Goal: Find specific page/section: Find specific page/section

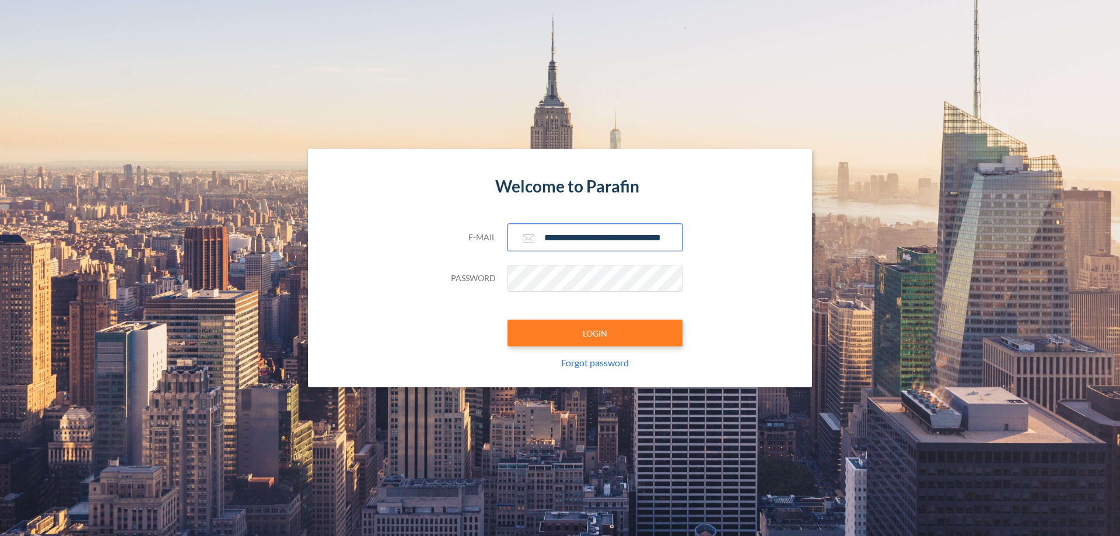
type input "**********"
click at [595, 333] on button "LOGIN" at bounding box center [594, 333] width 175 height 27
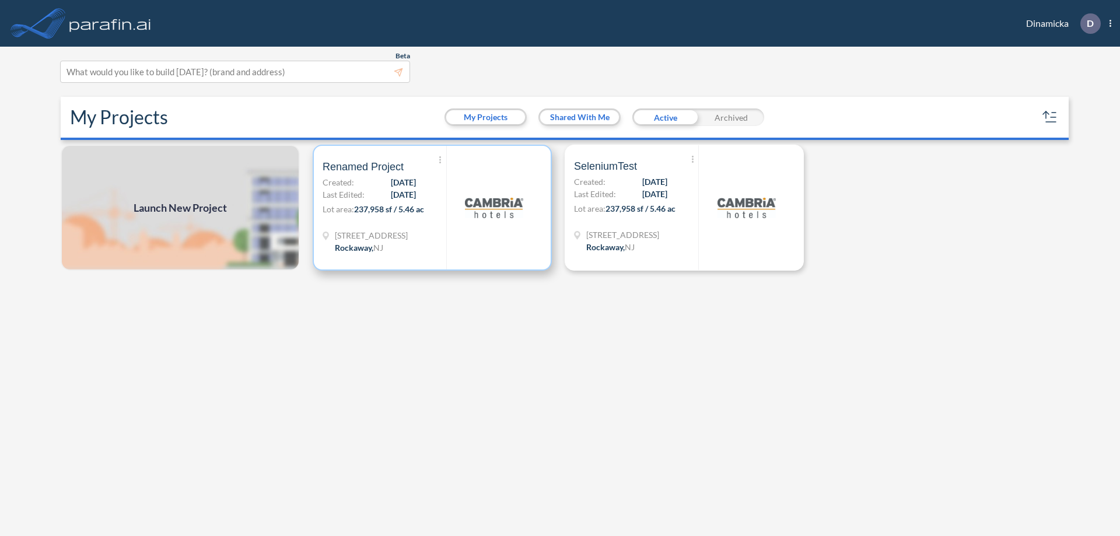
scroll to position [3, 0]
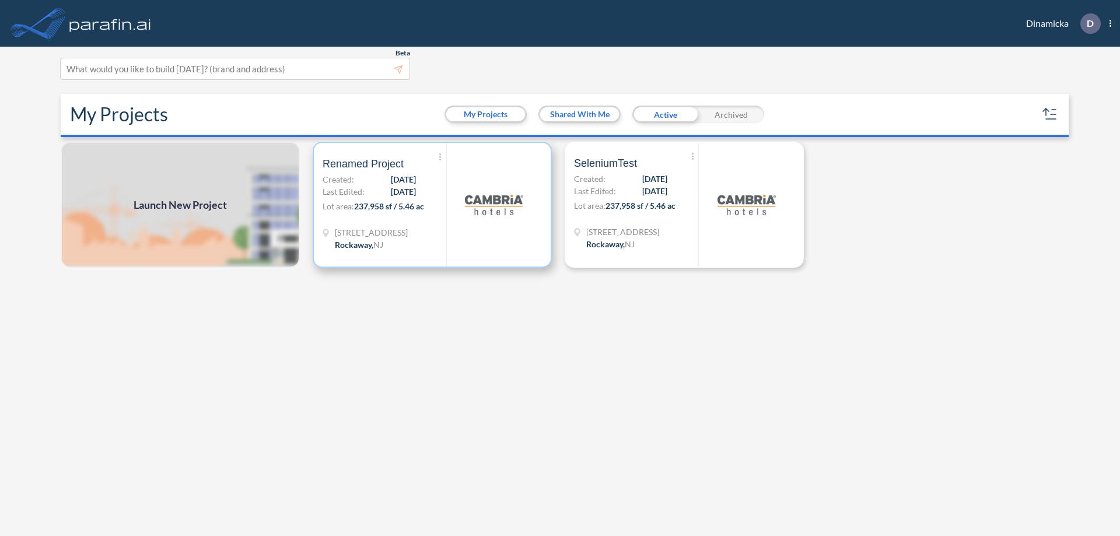
click at [432, 205] on p "Lot area: 237,958 sf / 5.46 ac" at bounding box center [385, 208] width 124 height 17
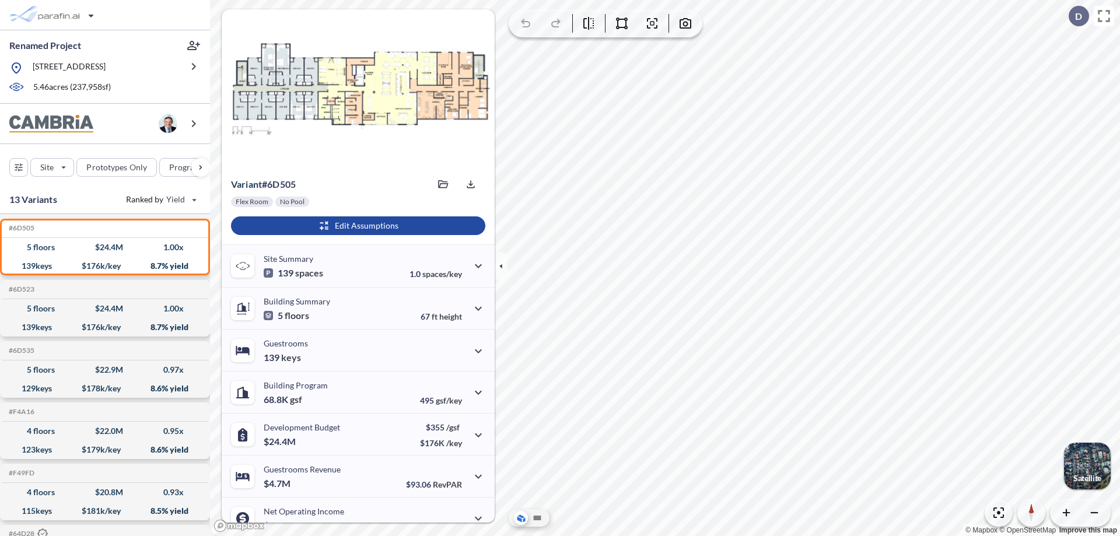
scroll to position [59, 0]
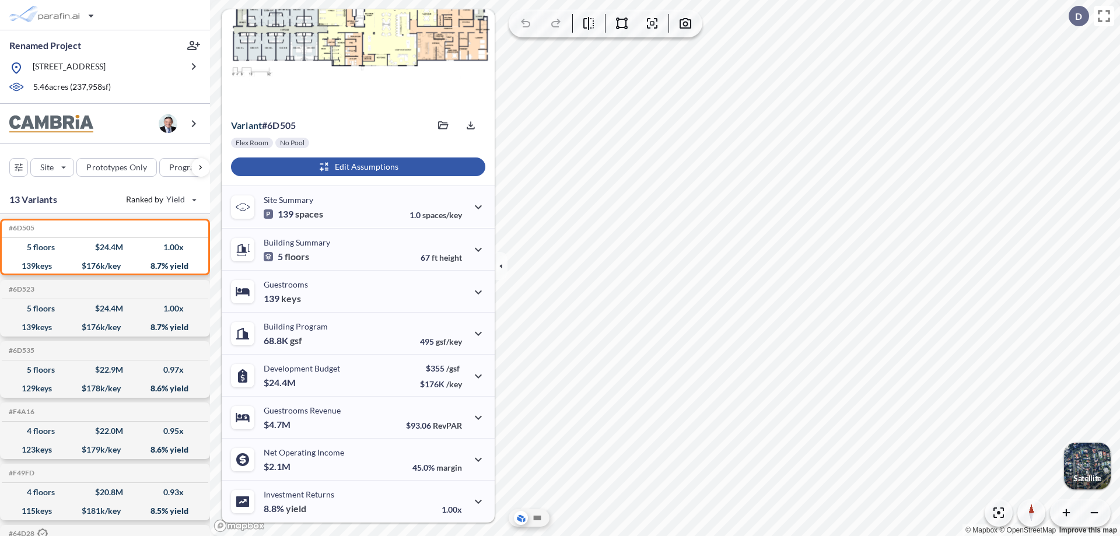
click at [356, 167] on div "button" at bounding box center [358, 166] width 254 height 19
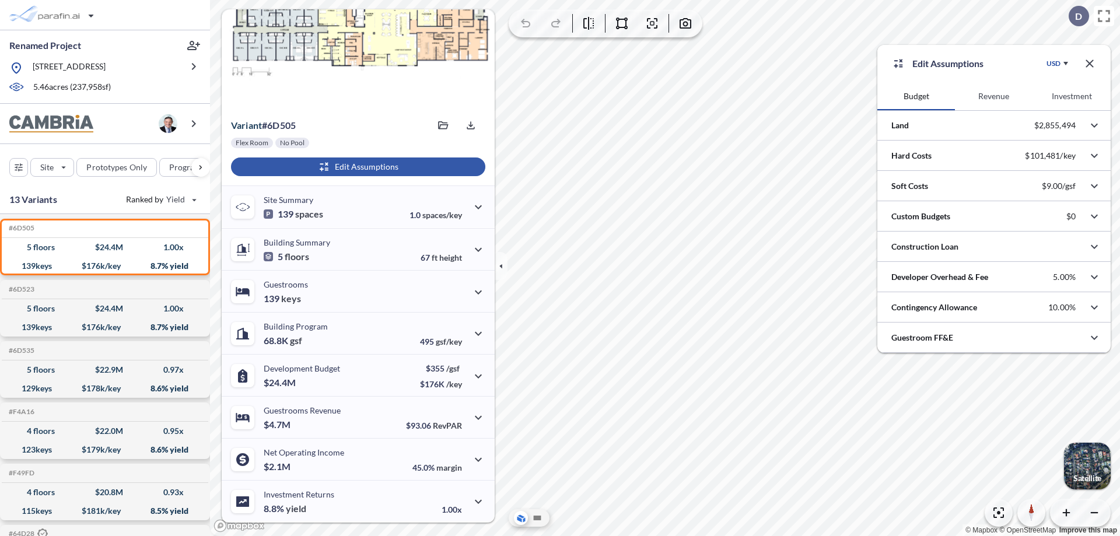
click at [993, 96] on button "Revenue" at bounding box center [994, 96] width 78 height 28
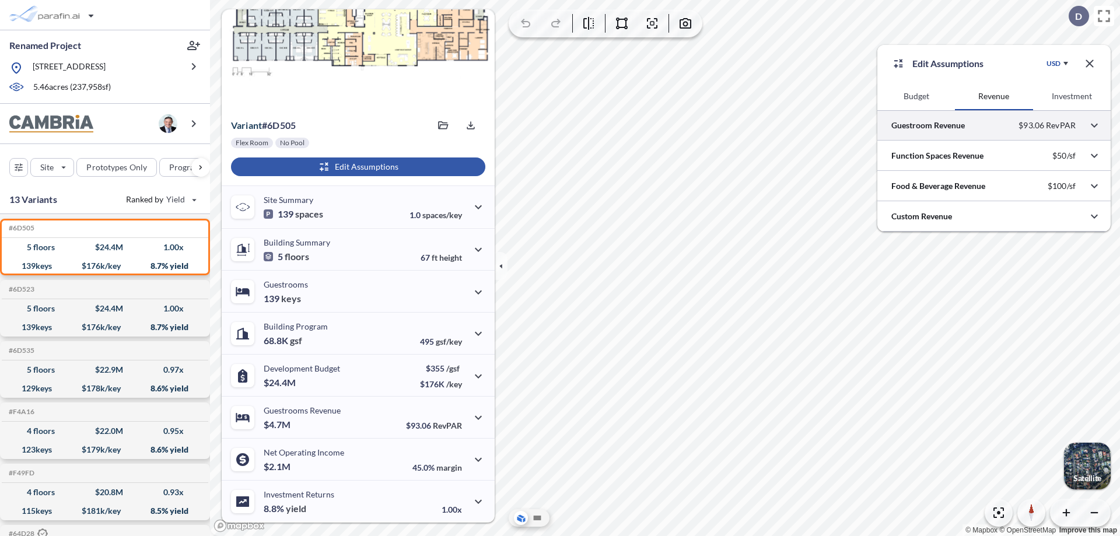
click at [994, 125] on div at bounding box center [993, 125] width 233 height 30
